Goal: Obtain resource: Obtain resource

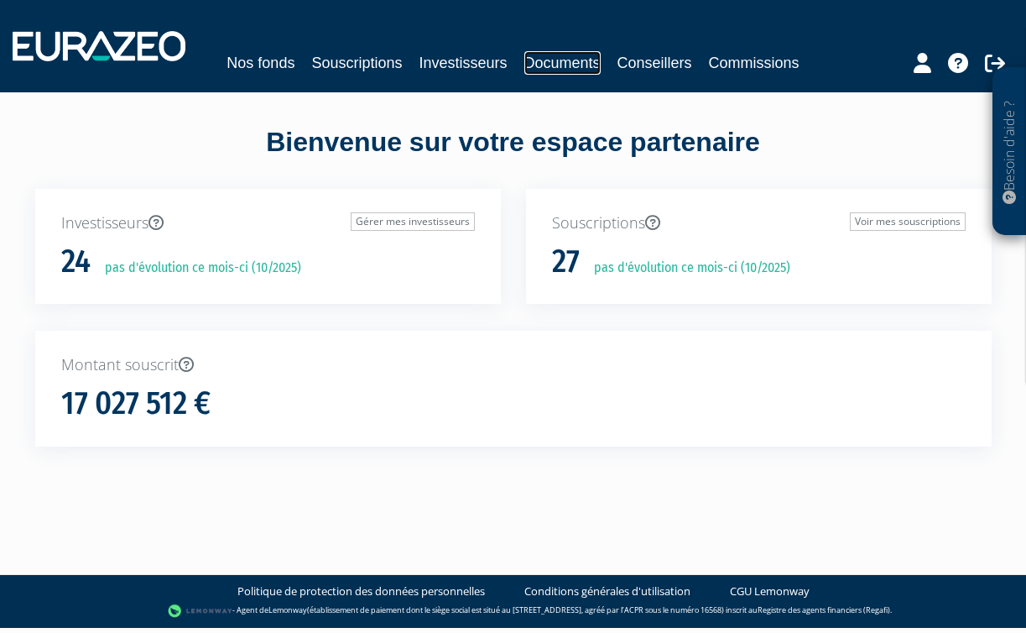
click at [566, 63] on link "Documents" at bounding box center [562, 62] width 76 height 23
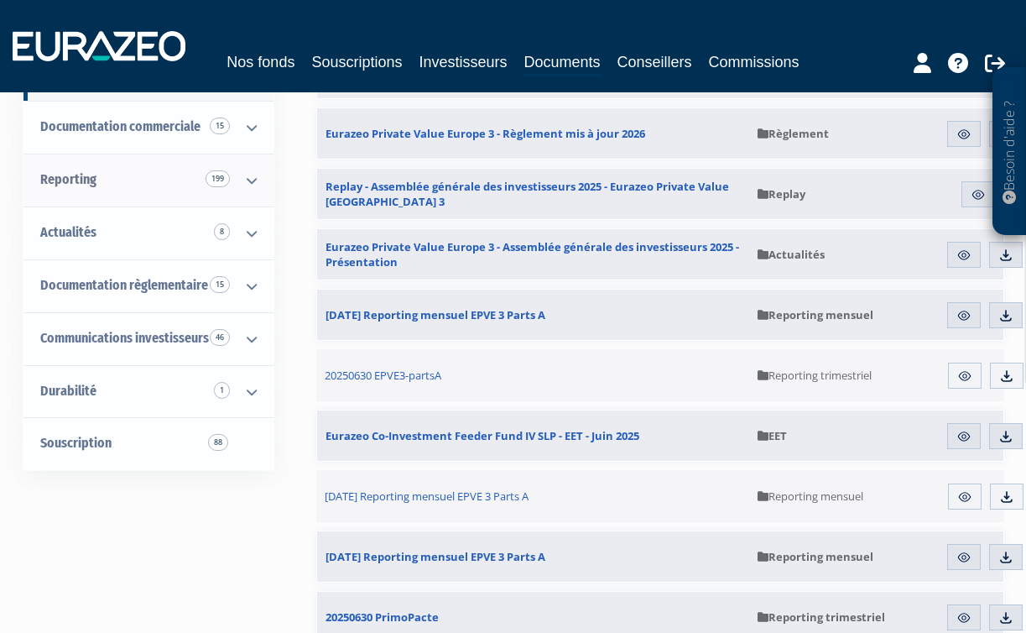
scroll to position [236, 0]
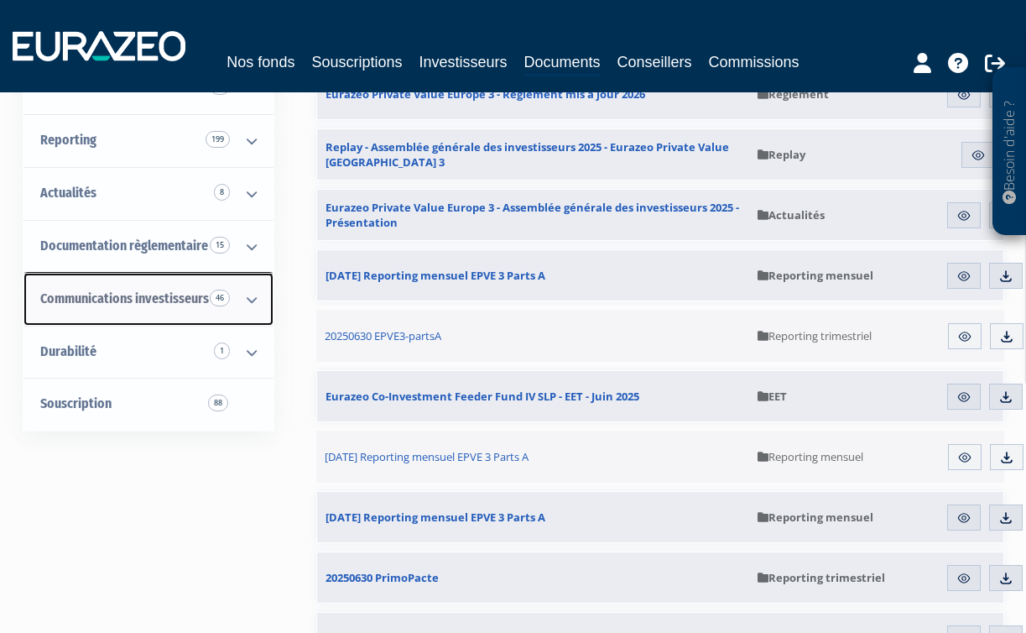
click at [110, 299] on span "Communications investisseurs 46" at bounding box center [124, 298] width 169 height 16
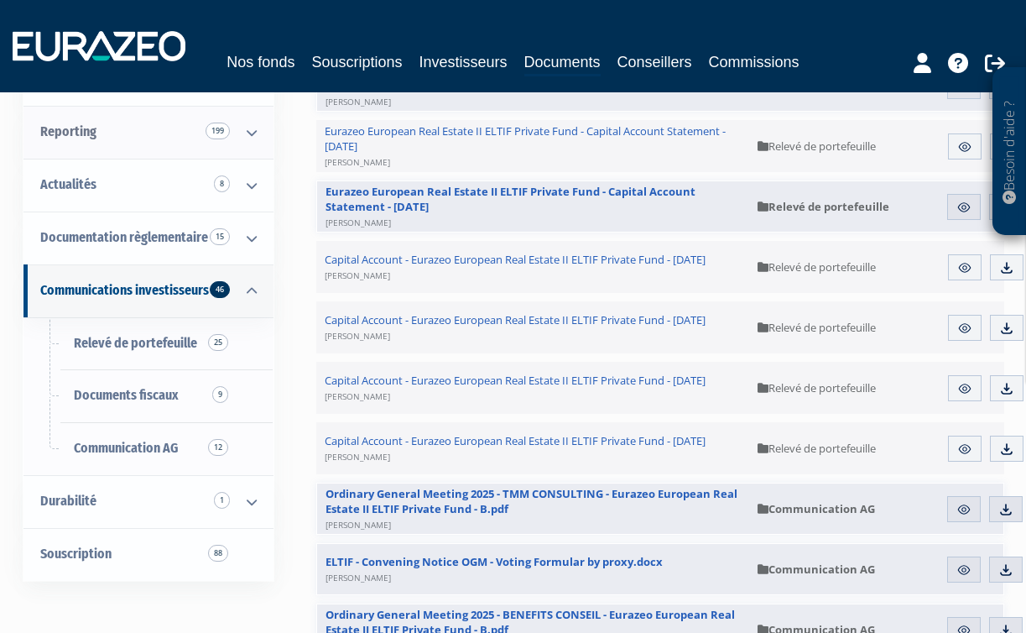
scroll to position [248, 0]
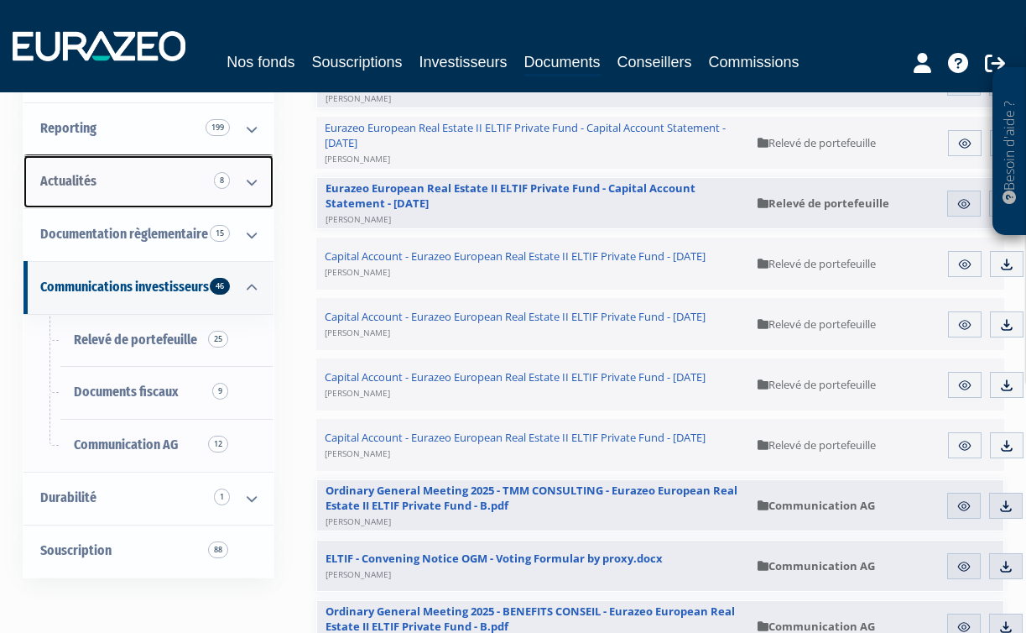
click at [87, 176] on span "Actualités 8" at bounding box center [68, 181] width 56 height 16
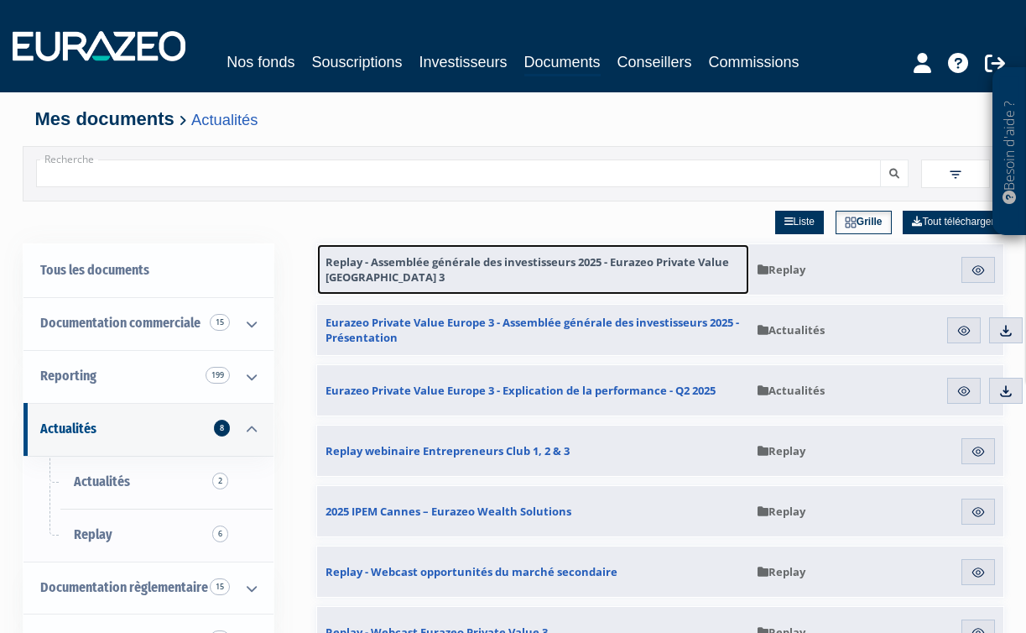
click at [420, 267] on span "Replay - Assemblée générale des investisseurs 2025 - Eurazeo Private Value [GEO…" at bounding box center [533, 269] width 415 height 30
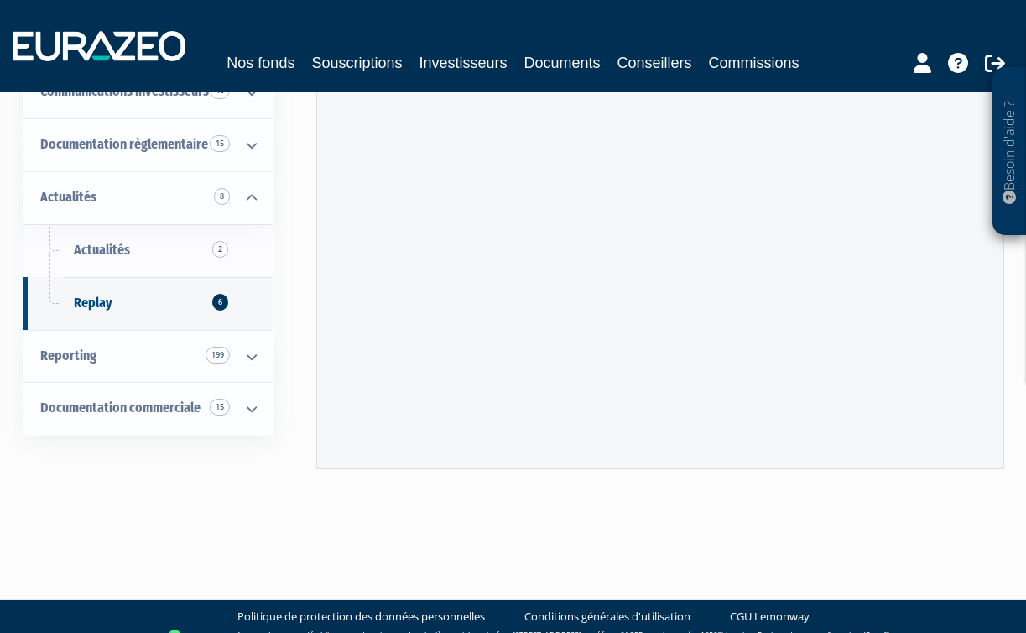
scroll to position [118, 0]
